Goal: Go to known website: Access a specific website the user already knows

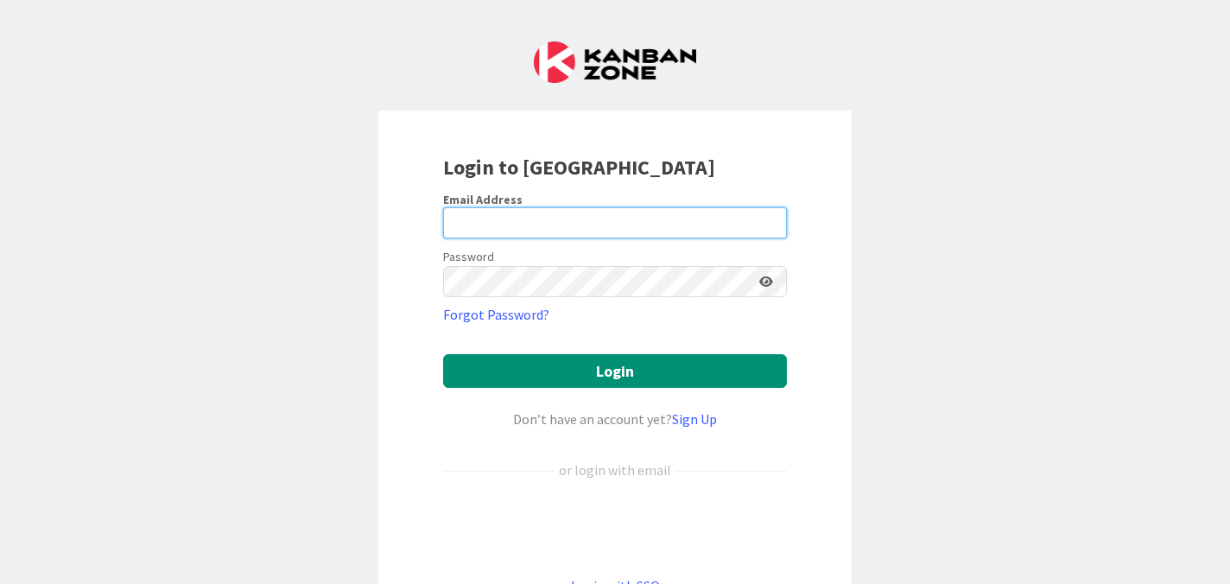
type input "[PERSON_NAME][EMAIL_ADDRESS][PERSON_NAME][DOMAIN_NAME]"
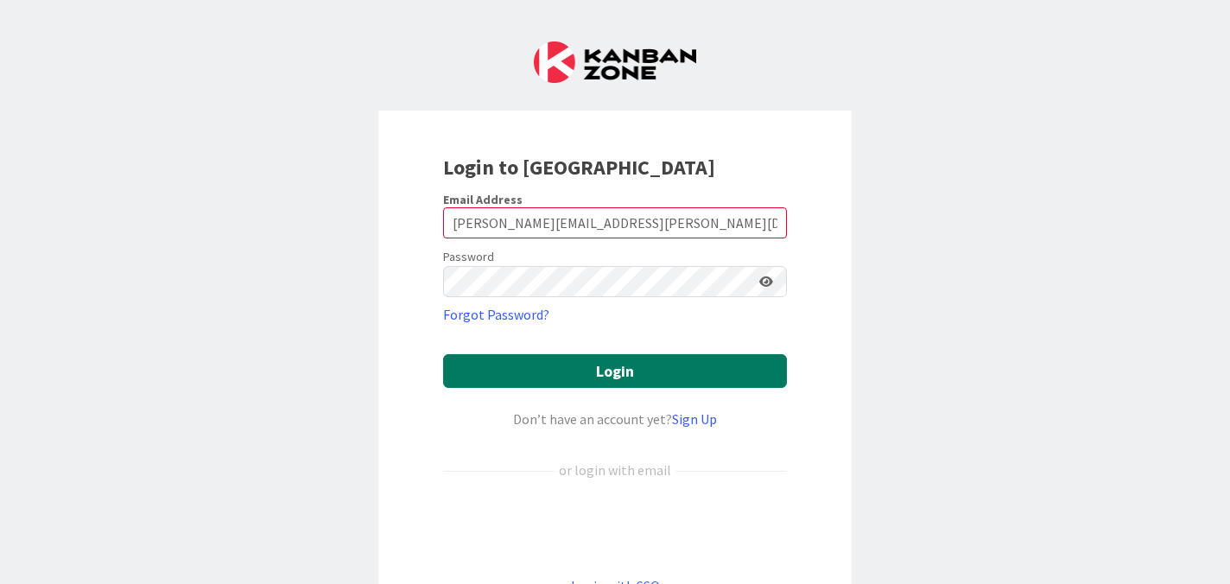
click at [635, 373] on button "Login" at bounding box center [615, 371] width 344 height 34
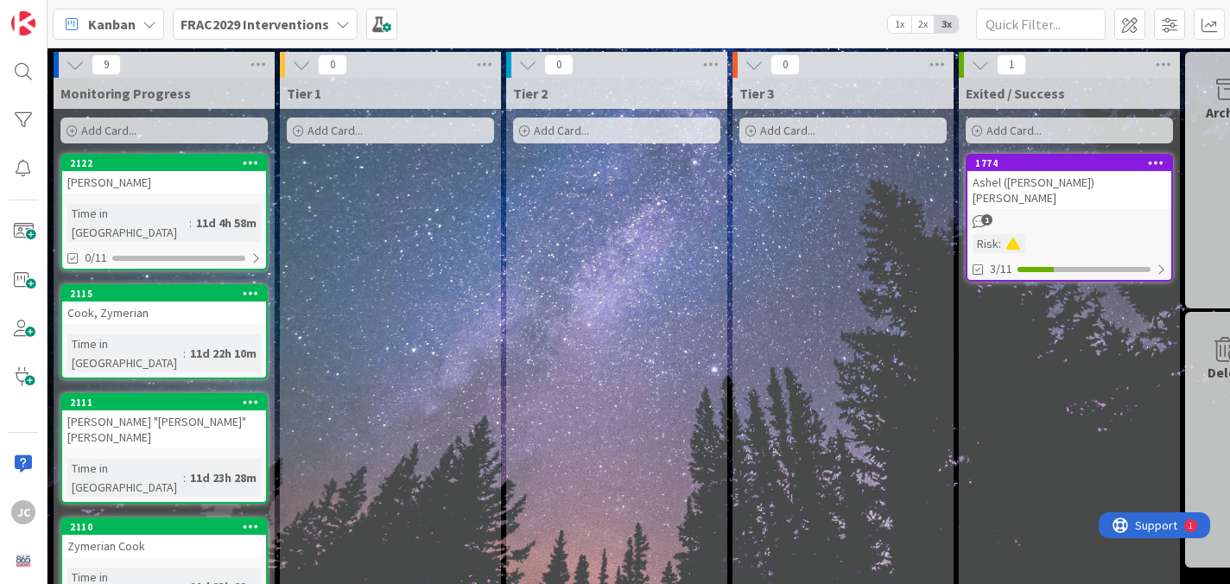
click at [251, 29] on b "FRAC2029 Interventions" at bounding box center [255, 24] width 149 height 17
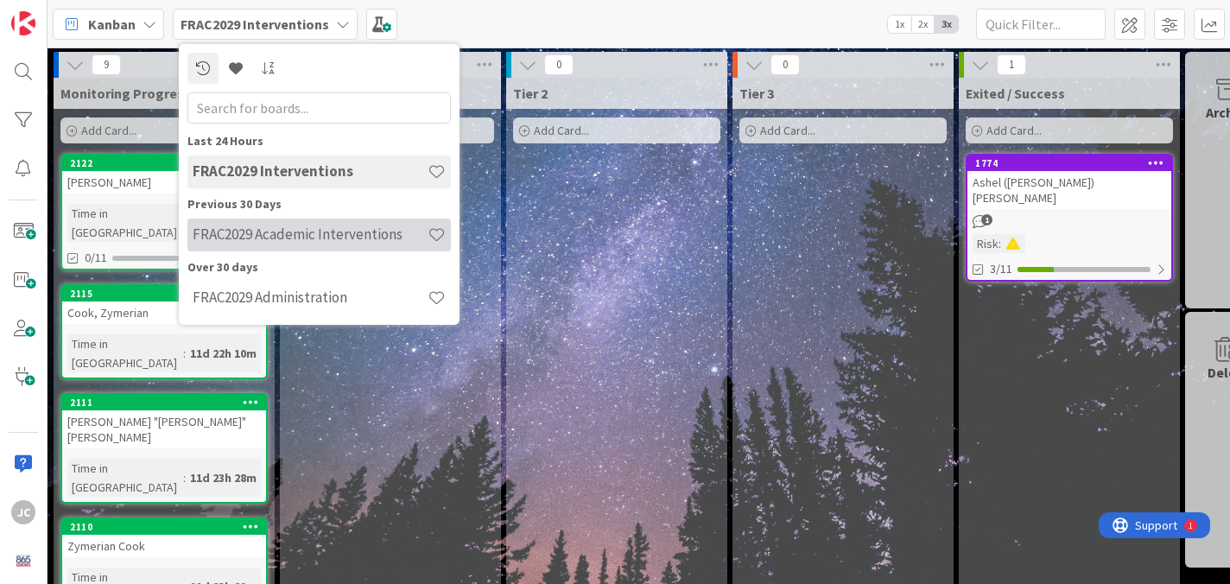
click at [321, 241] on h4 "FRAC2029 Academic Interventions" at bounding box center [310, 233] width 235 height 17
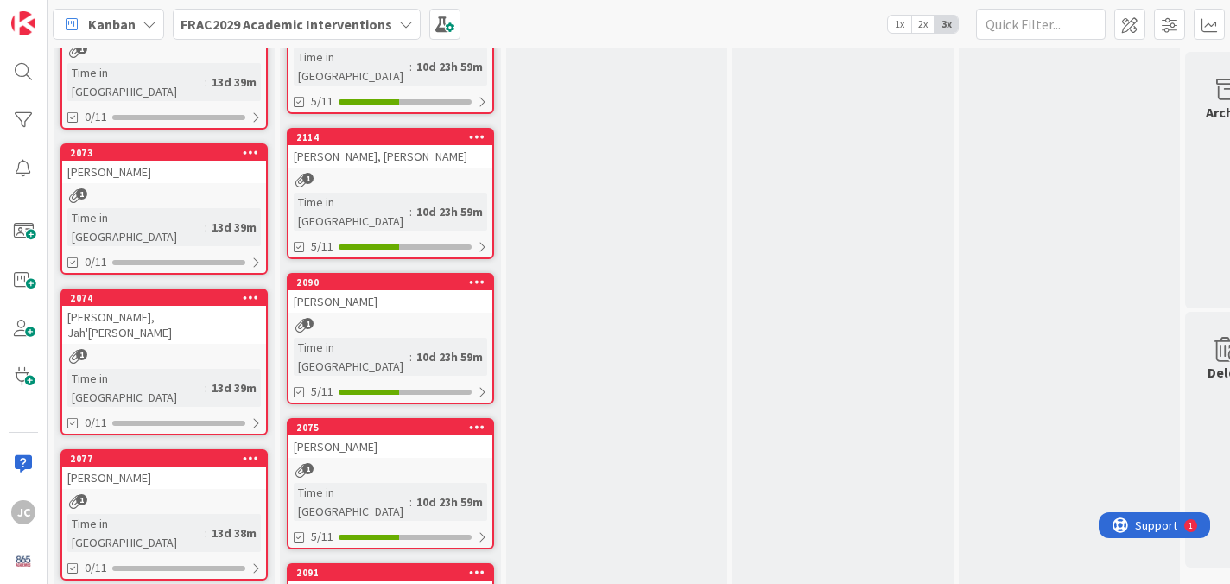
scroll to position [376, 0]
